Goal: Information Seeking & Learning: Understand process/instructions

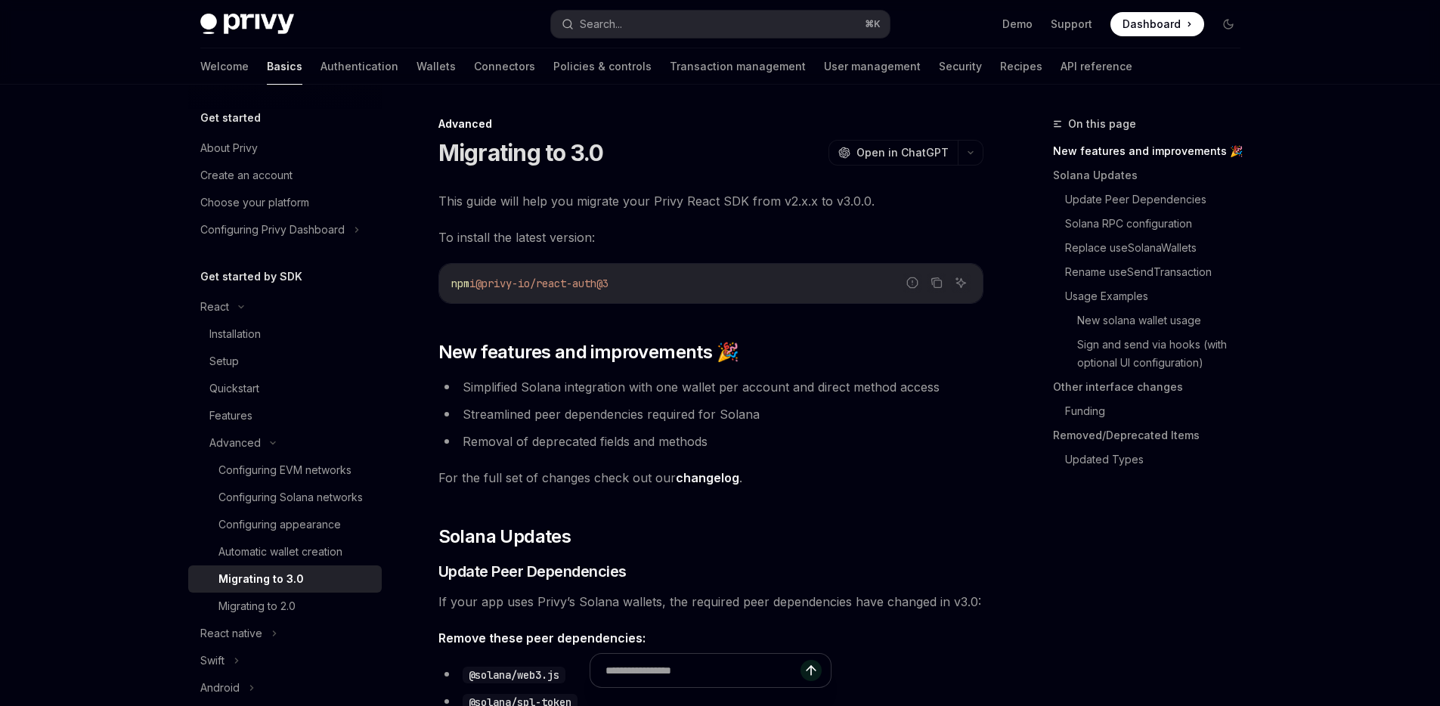
drag, startPoint x: 484, startPoint y: 285, endPoint x: 710, endPoint y: 300, distance: 226.5
click at [710, 300] on div "npm i @privy-io/react-auth@3" at bounding box center [710, 283] width 543 height 39
copy span "@privy-io/react-auth@3"
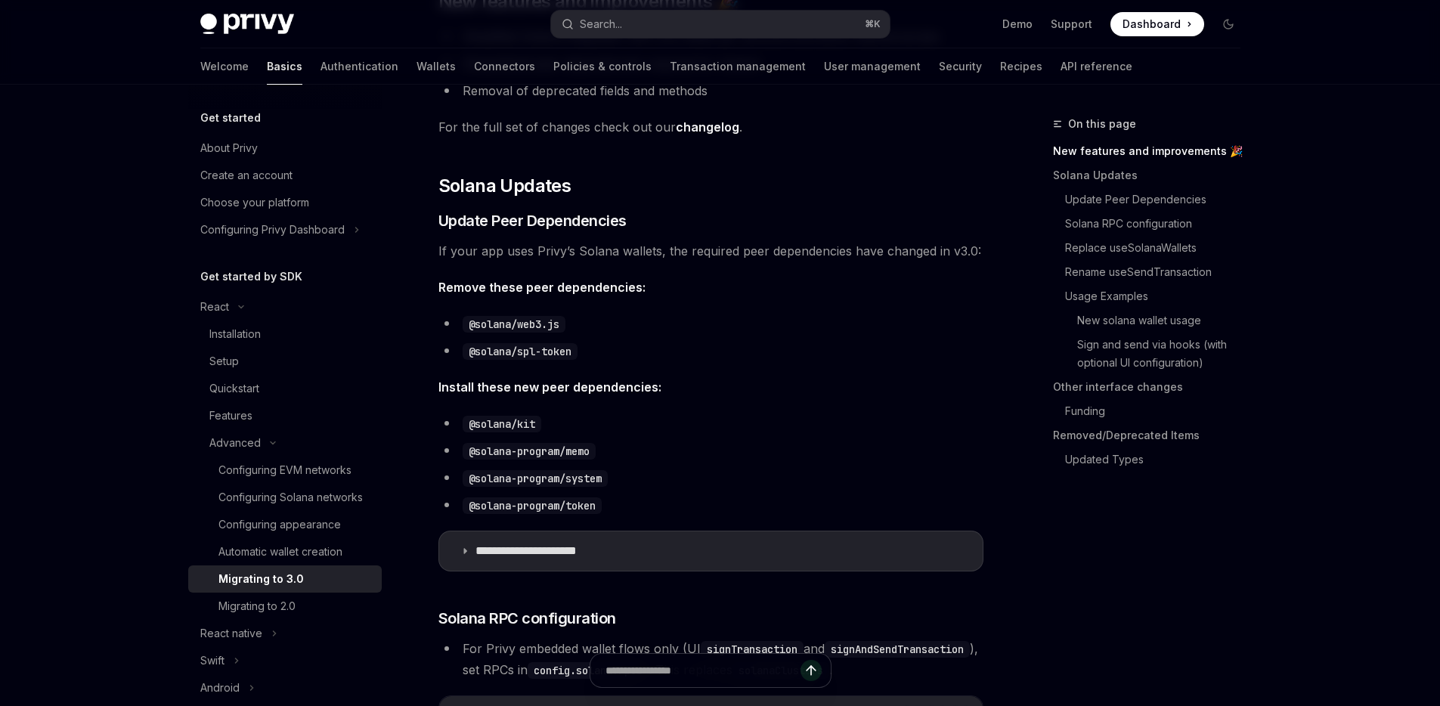
scroll to position [379, 0]
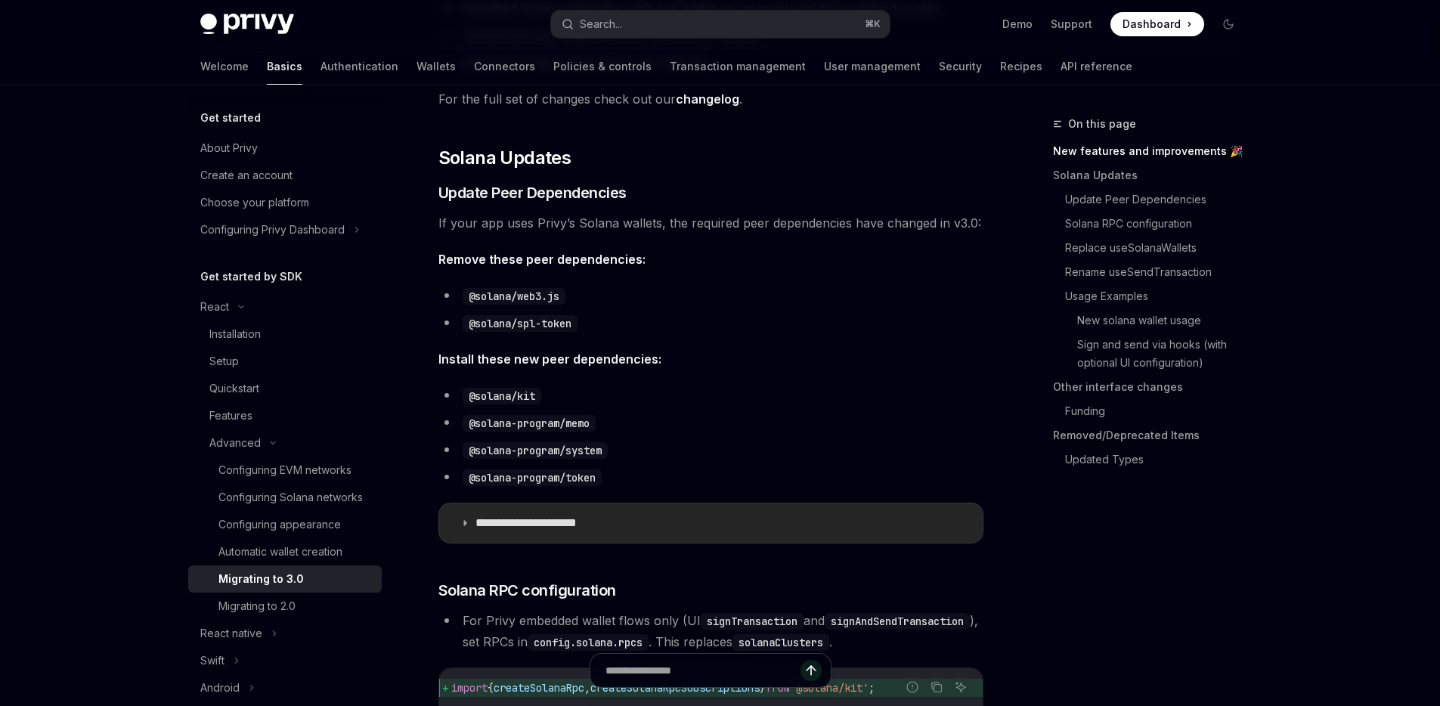
click at [466, 517] on summary "**********" at bounding box center [710, 522] width 543 height 39
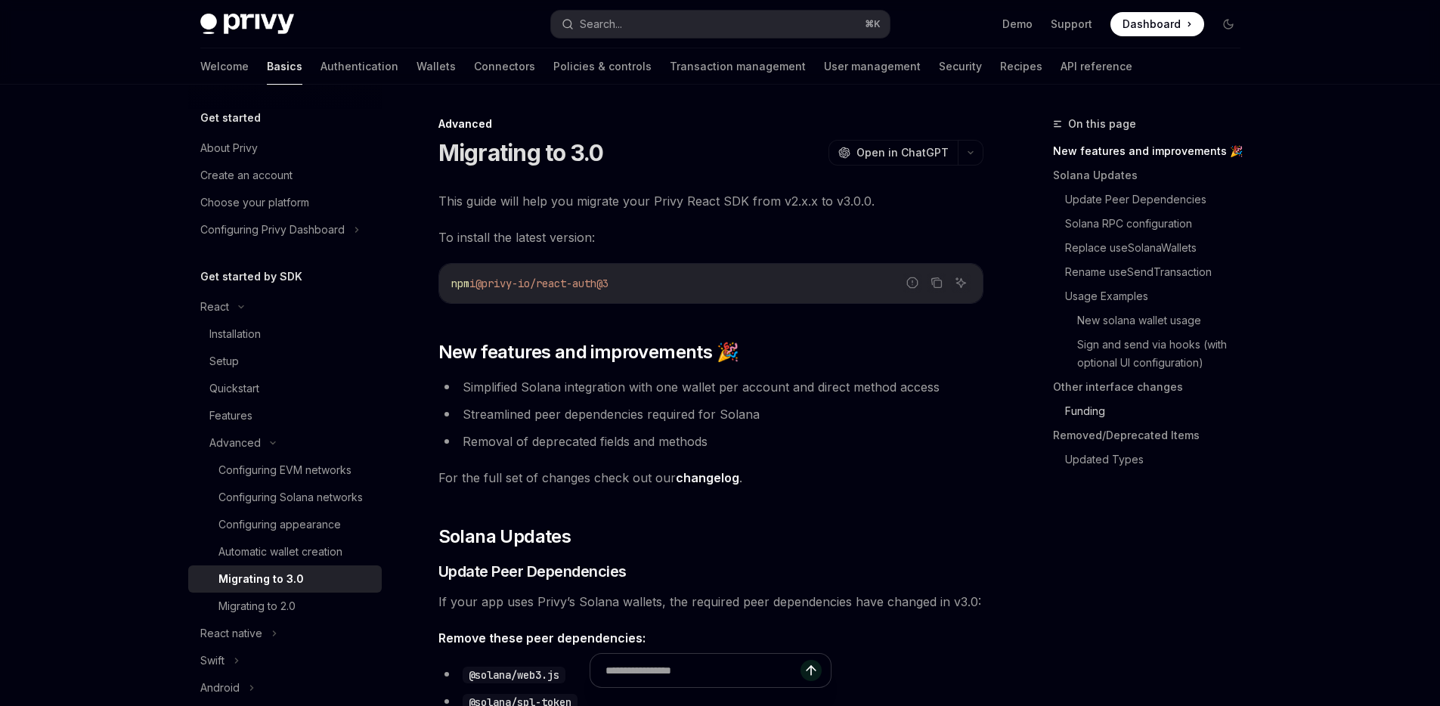
click at [1087, 410] on link "Funding" at bounding box center [1158, 411] width 187 height 24
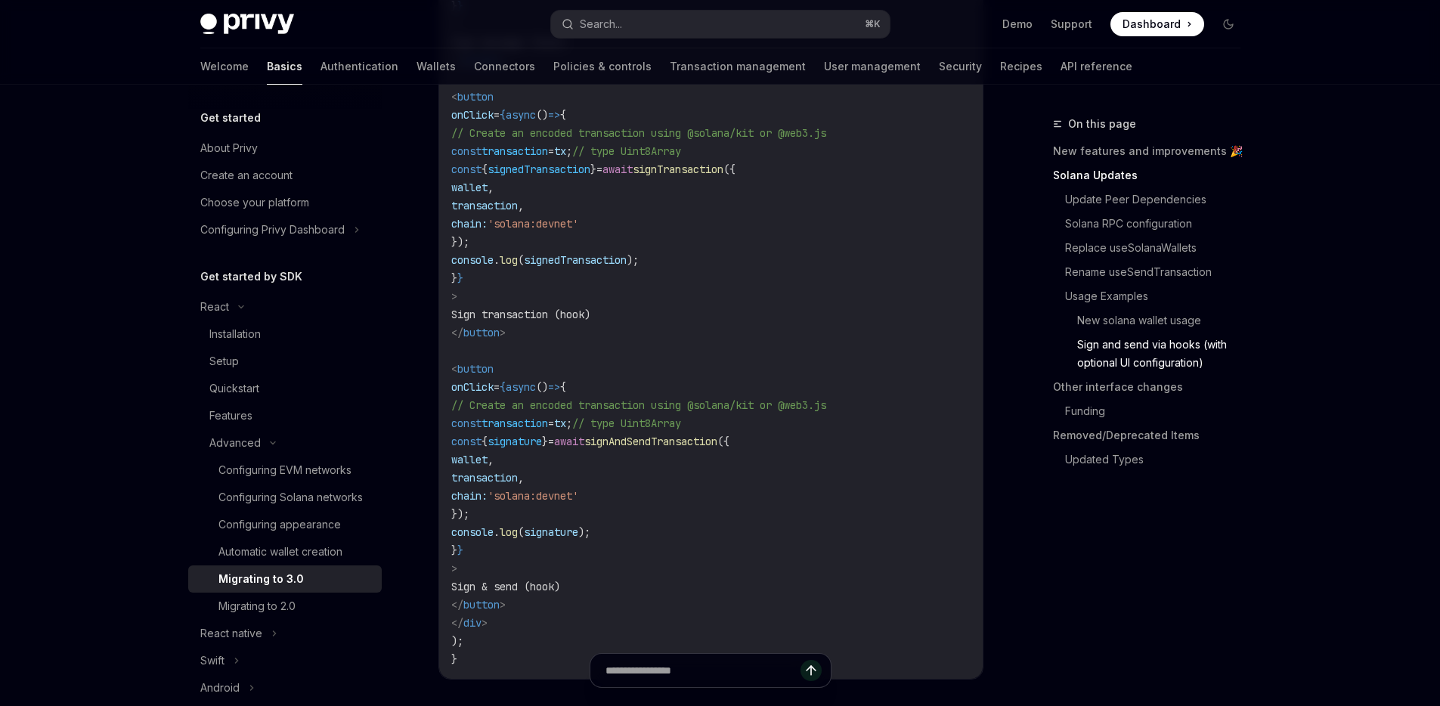
scroll to position [4072, 0]
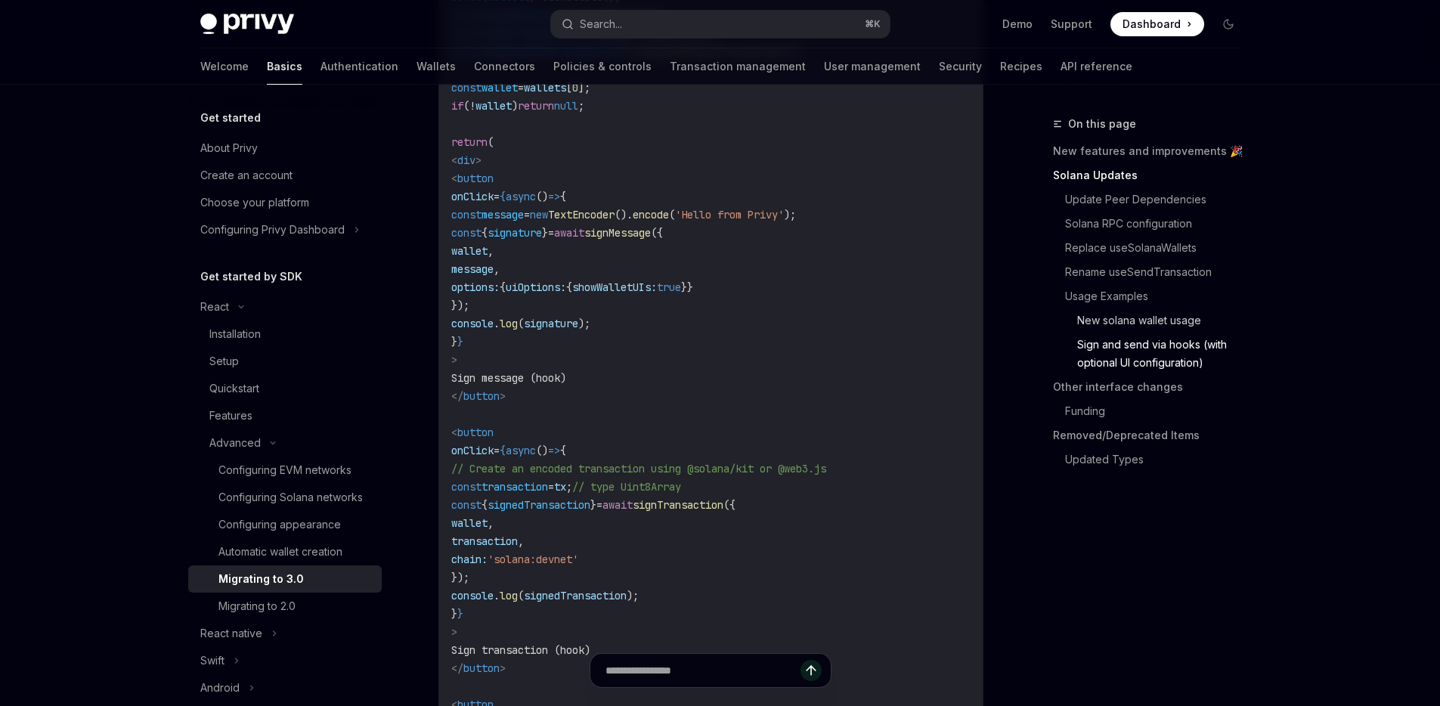
click at [1154, 313] on link "New solana wallet usage" at bounding box center [1164, 320] width 175 height 24
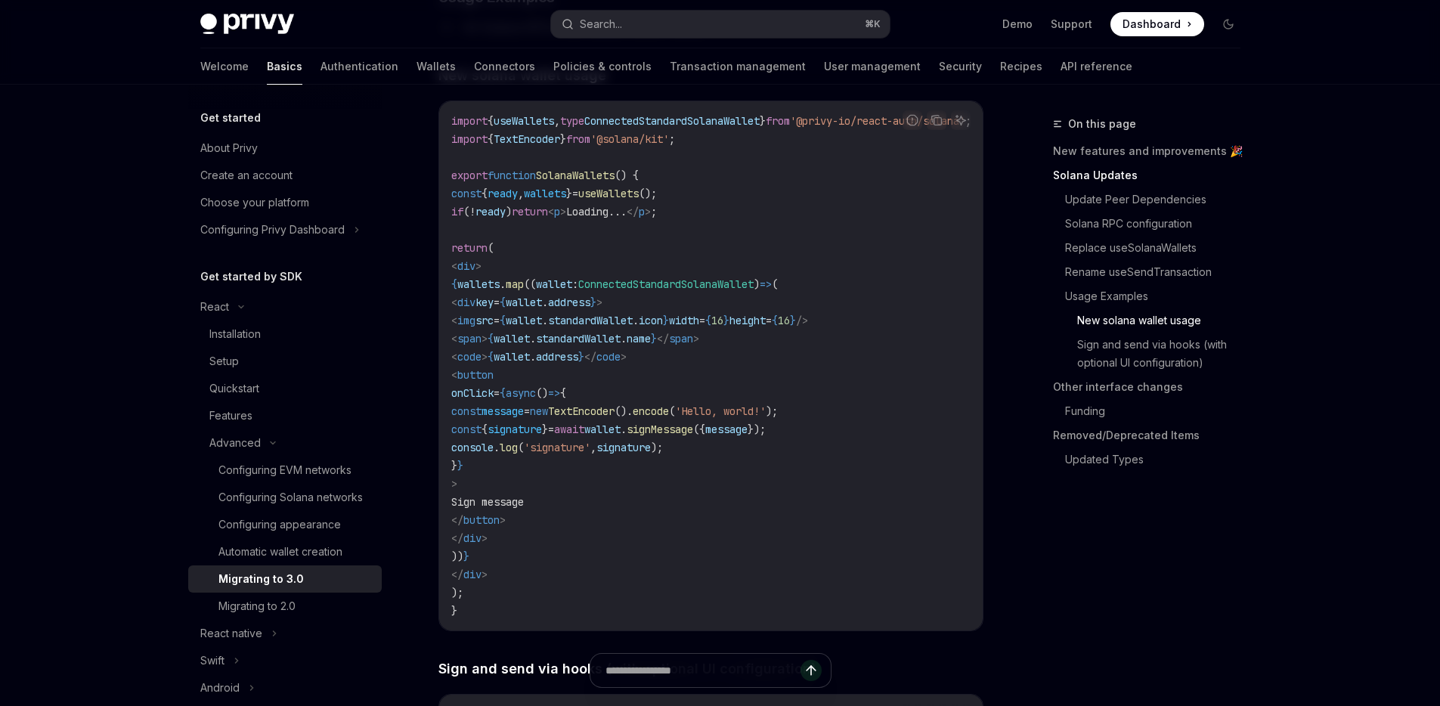
scroll to position [3206, 0]
